Goal: Navigation & Orientation: Find specific page/section

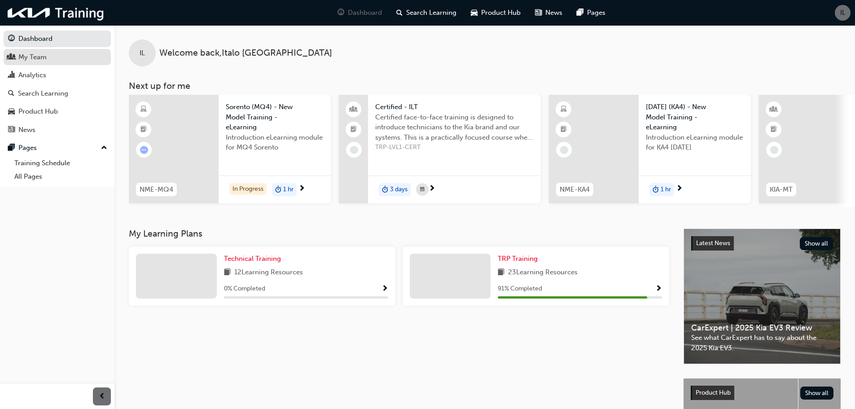
click at [61, 56] on div "My Team" at bounding box center [57, 57] width 98 height 11
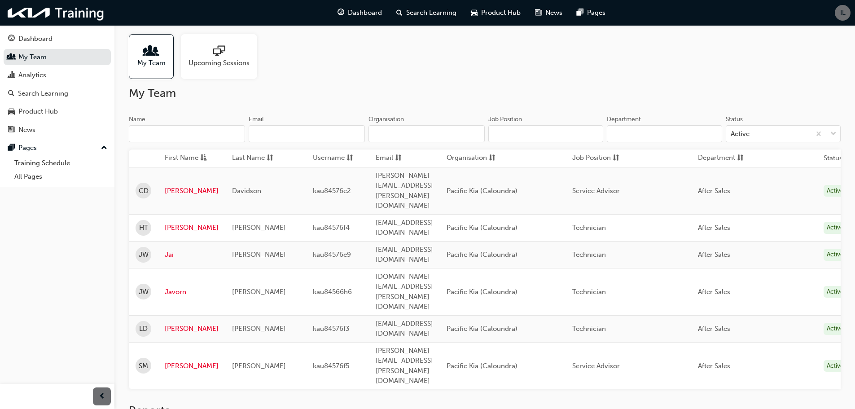
scroll to position [7, 0]
click at [180, 322] on link "[PERSON_NAME]" at bounding box center [192, 327] width 54 height 10
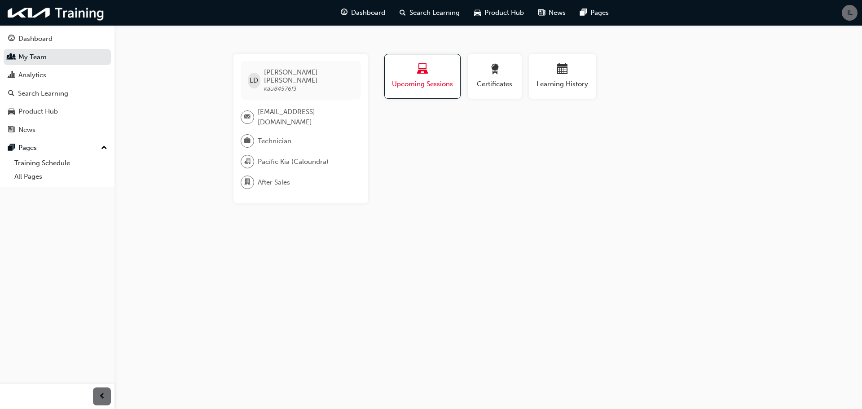
click at [435, 77] on div "Upcoming Sessions" at bounding box center [423, 77] width 62 height 26
click at [548, 85] on span "Learning History" at bounding box center [563, 84] width 54 height 10
